Goal: Information Seeking & Learning: Learn about a topic

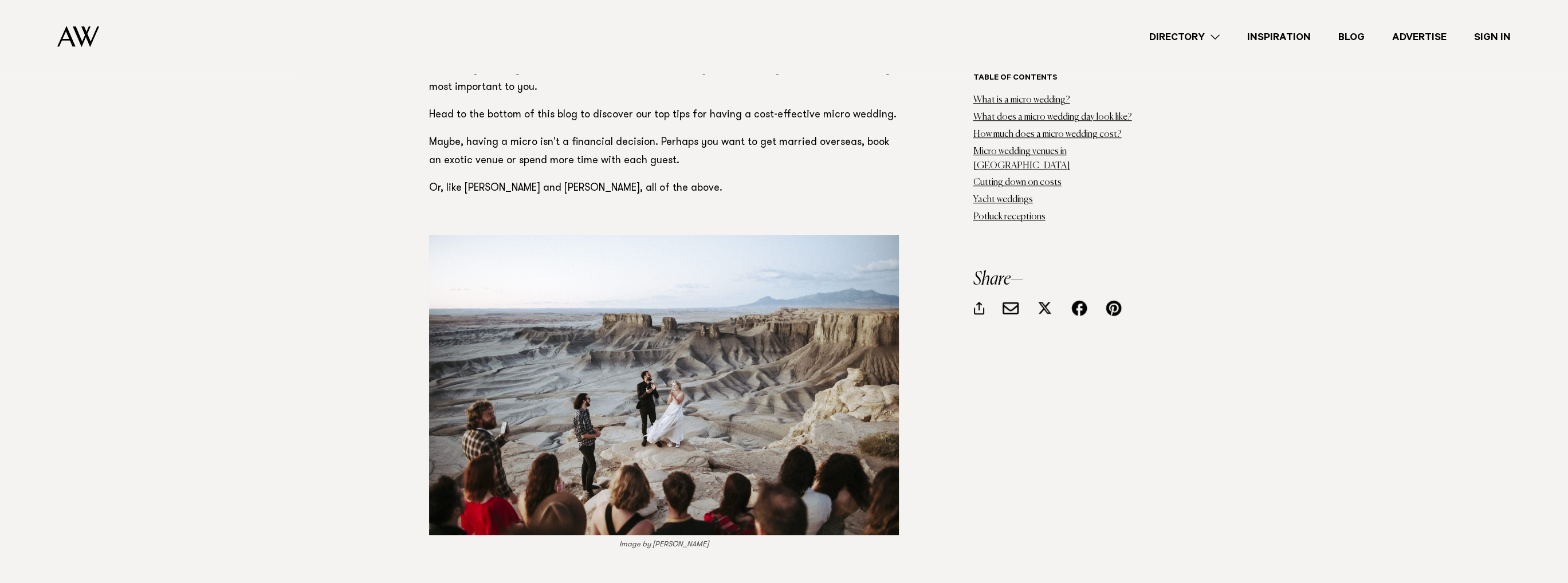
scroll to position [1604, 0]
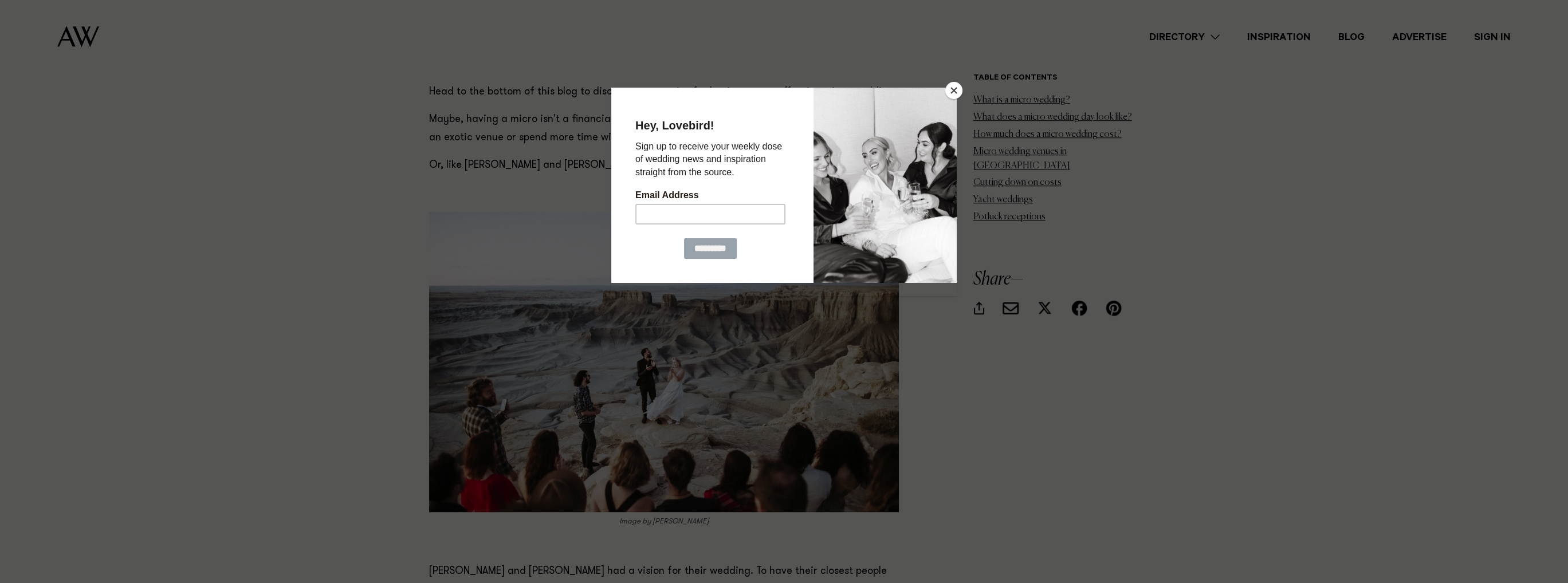
click at [955, 89] on button "Close" at bounding box center [954, 91] width 17 height 17
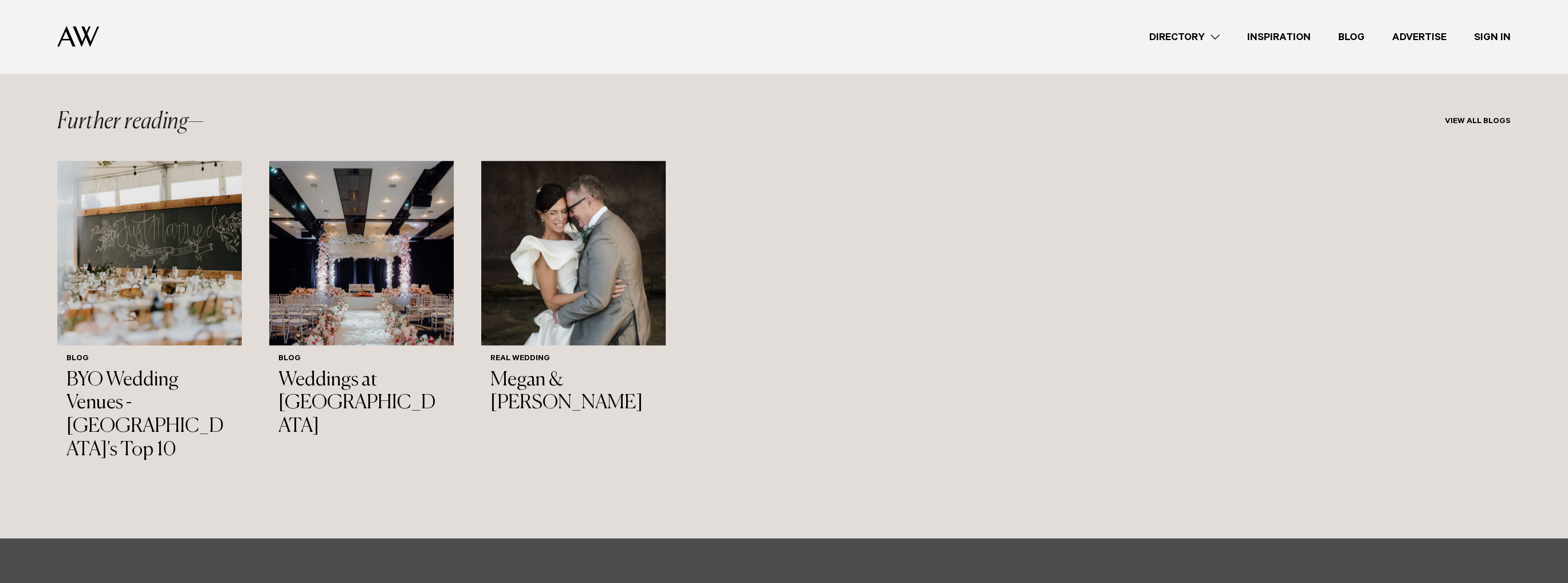
scroll to position [16781, 0]
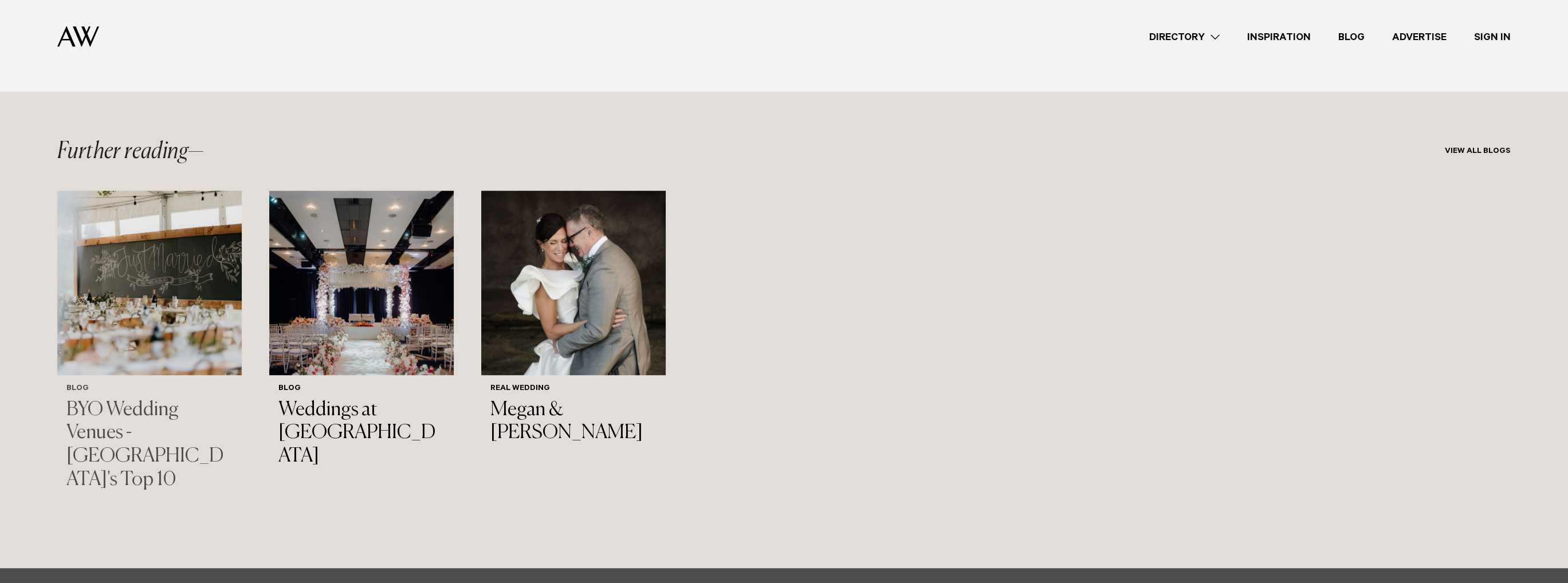
click at [178, 399] on h3 "BYO Wedding Venues - [GEOGRAPHIC_DATA]'s Top 10" at bounding box center [149, 446] width 166 height 93
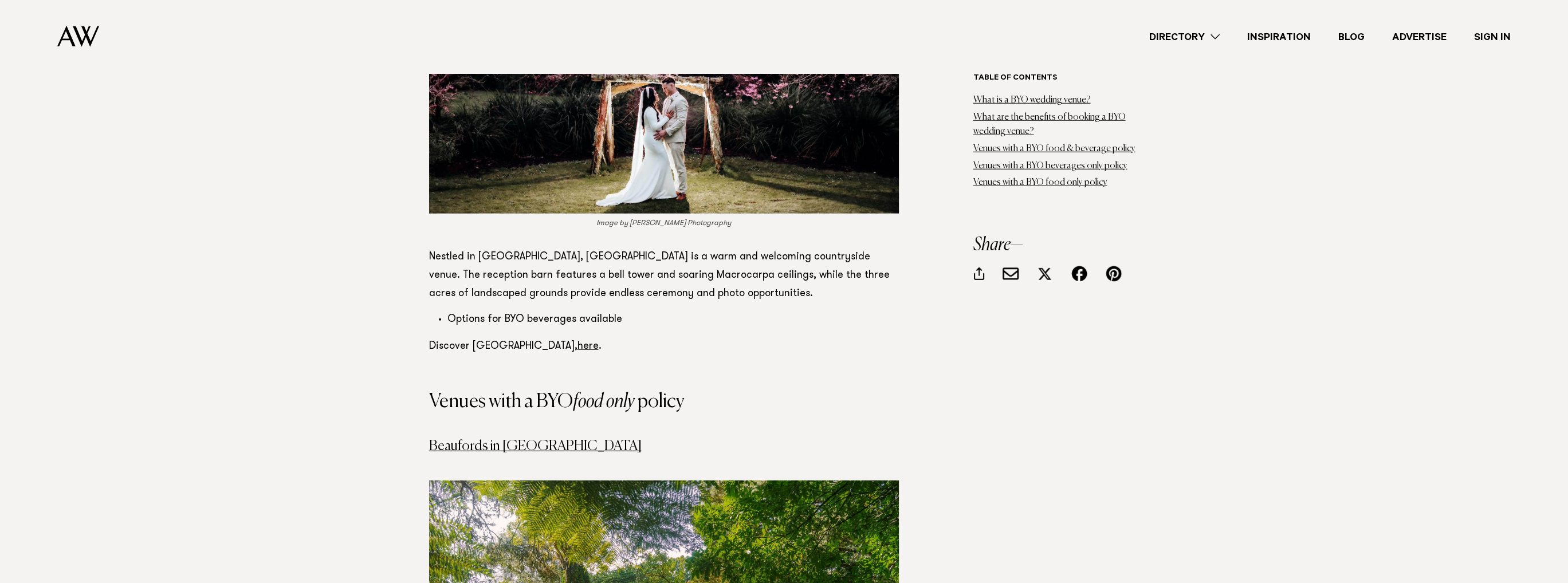
scroll to position [5498, 0]
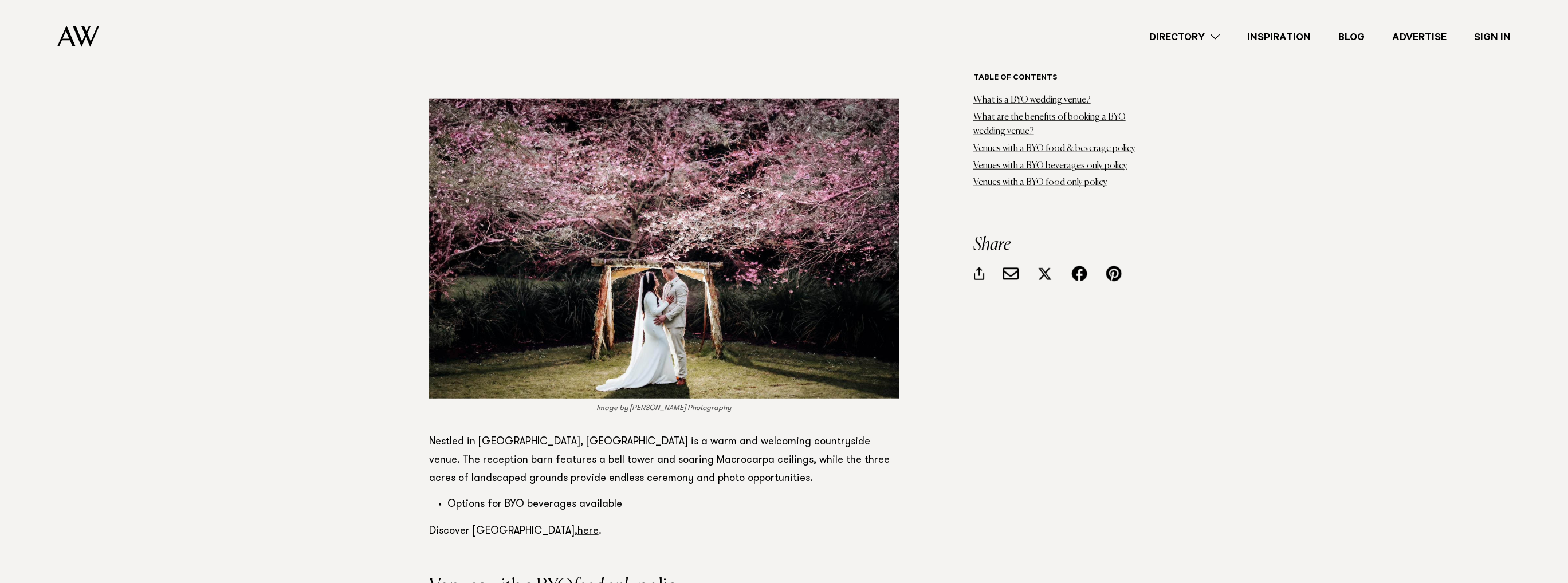
drag, startPoint x: 1566, startPoint y: 0, endPoint x: 1331, endPoint y: 217, distance: 319.9
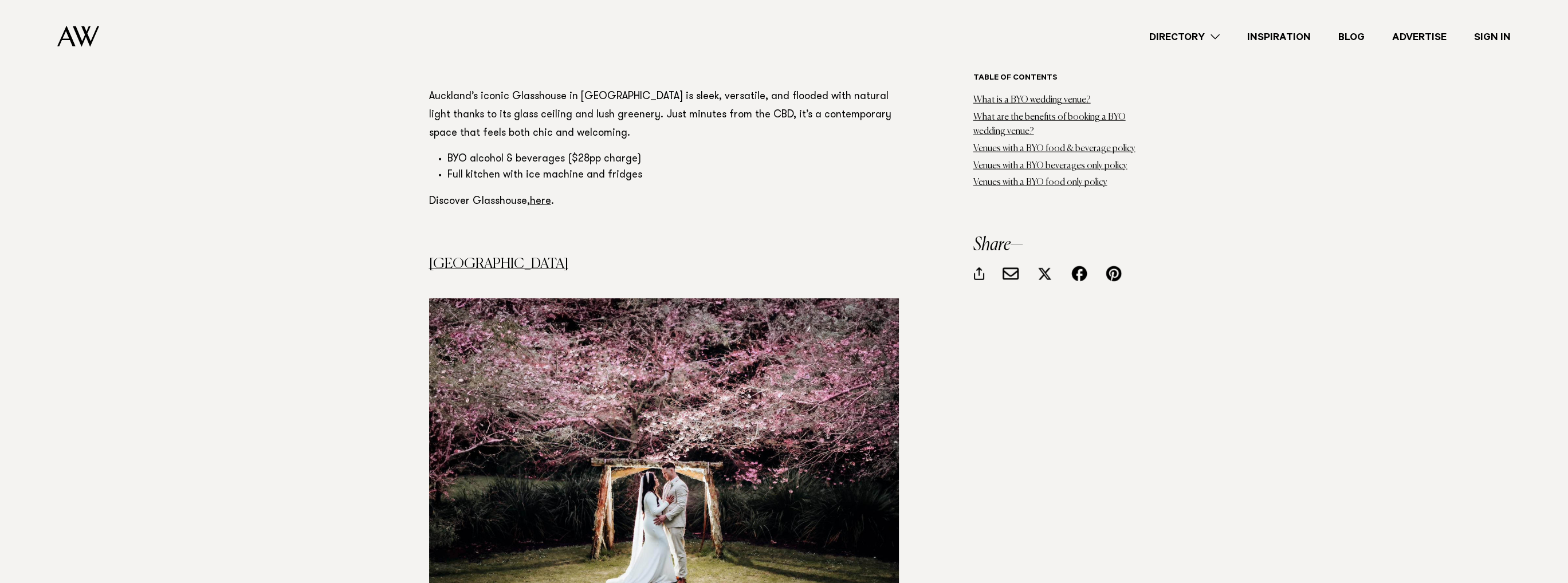
scroll to position [5269, 0]
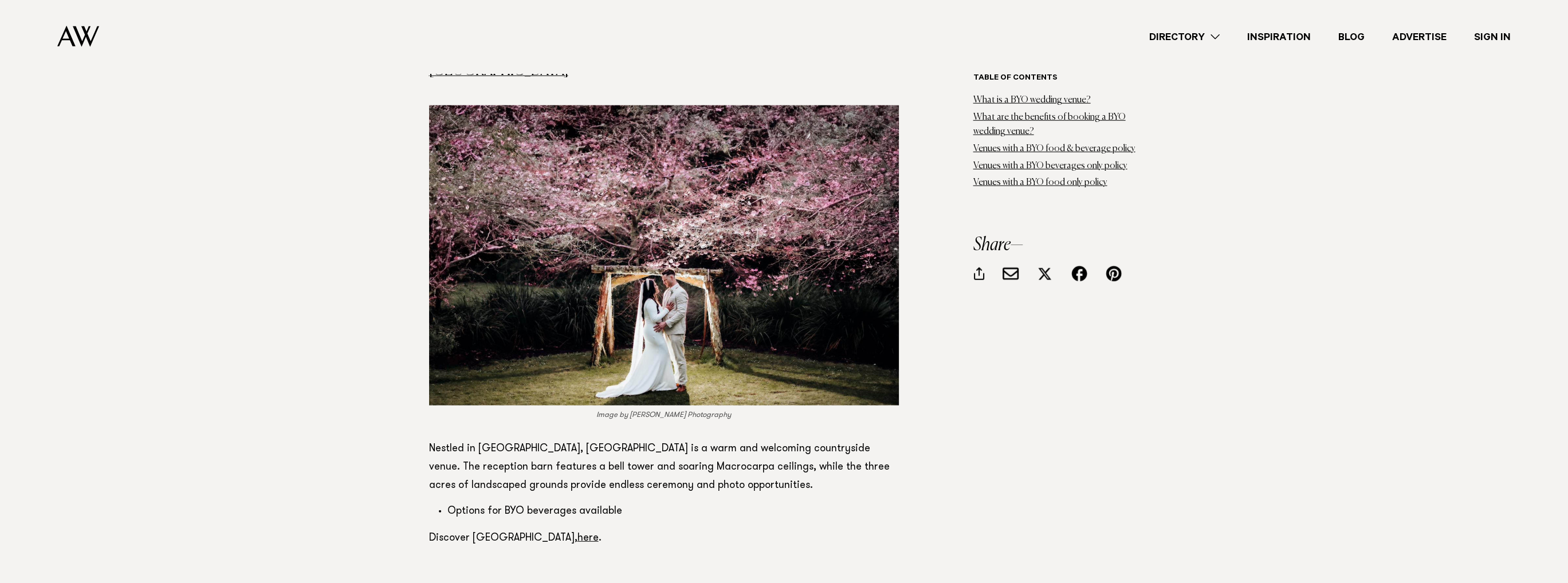
scroll to position [5498, 0]
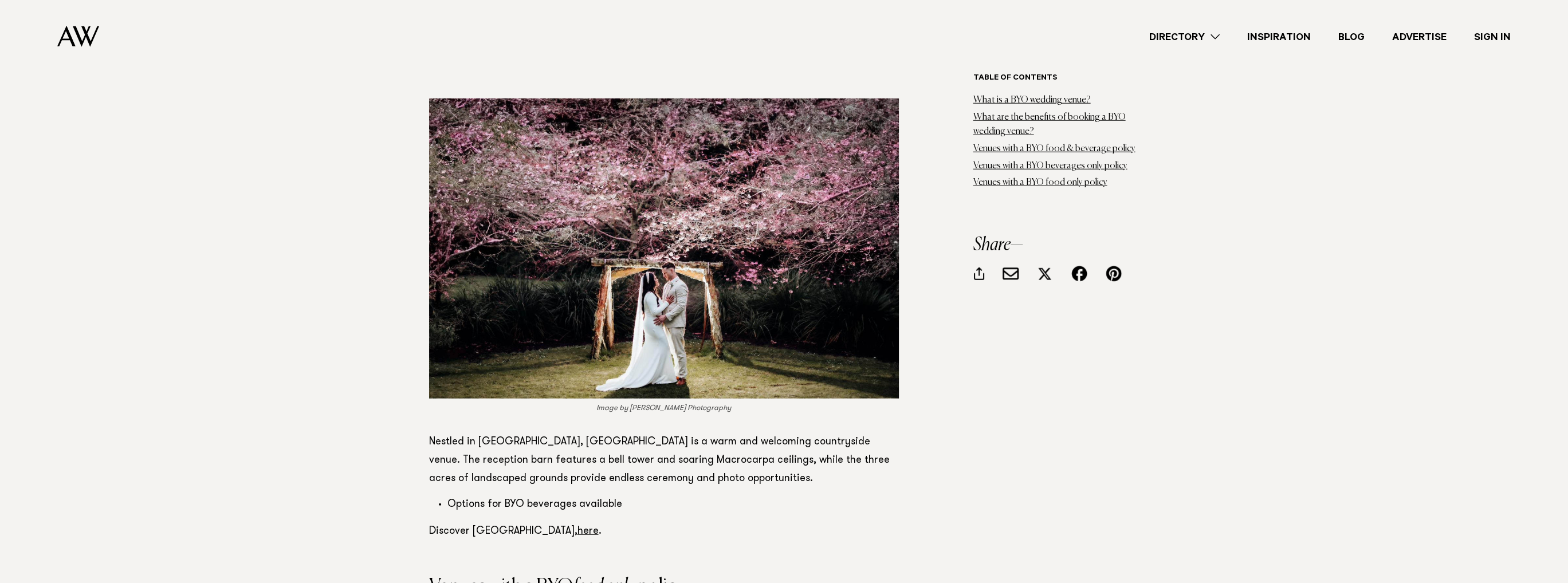
click at [527, 433] on p "Nestled in [GEOGRAPHIC_DATA], [GEOGRAPHIC_DATA] is a warm and welcoming country…" at bounding box center [664, 460] width 470 height 55
drag, startPoint x: 266, startPoint y: 296, endPoint x: 202, endPoint y: 155, distance: 154.8
